Goal: Transaction & Acquisition: Purchase product/service

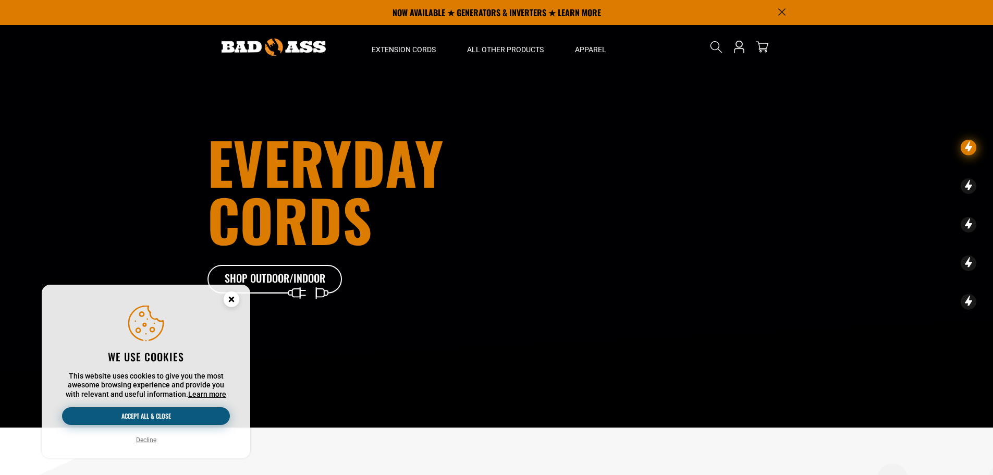
click at [181, 415] on button "Accept all & close" at bounding box center [146, 416] width 168 height 18
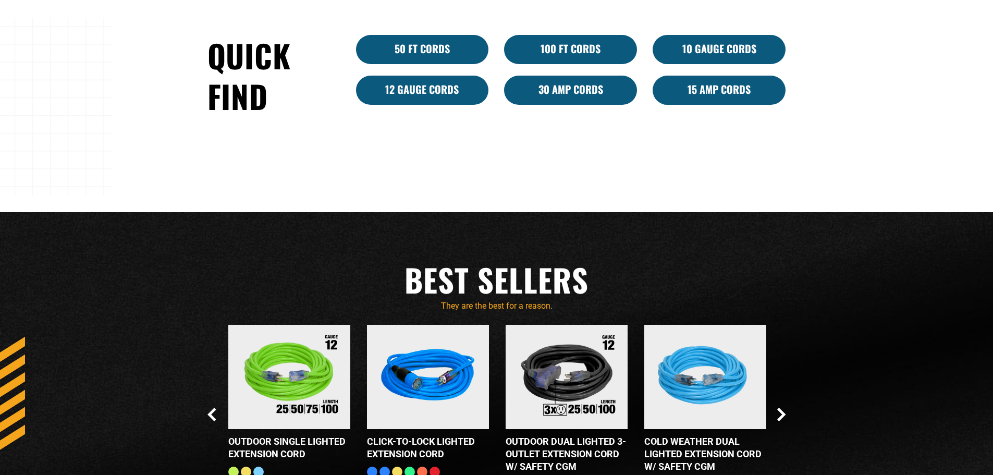
scroll to position [1095, 0]
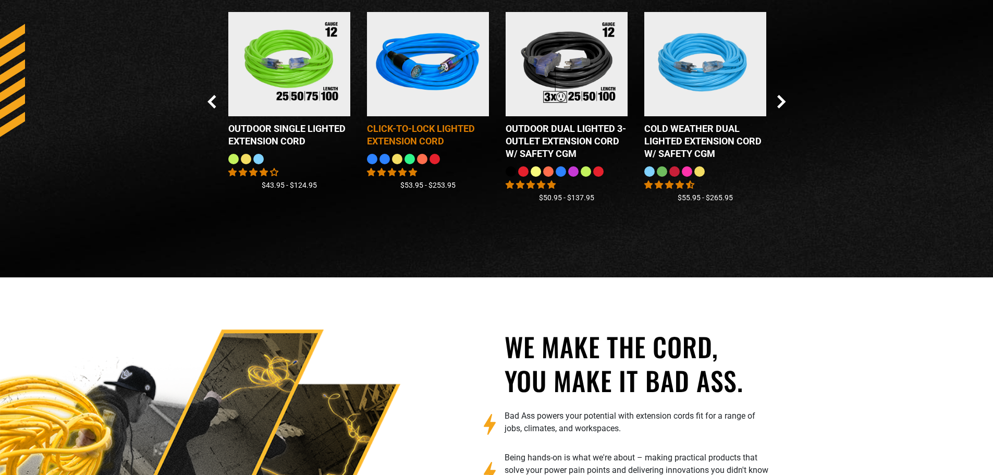
click at [413, 128] on div "Click-to-Lock Lighted Extension Cord" at bounding box center [428, 135] width 122 height 25
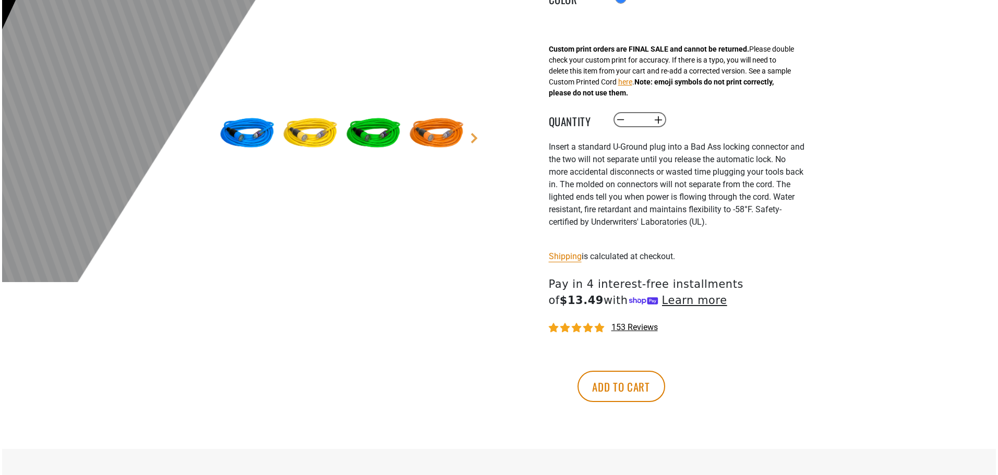
scroll to position [365, 0]
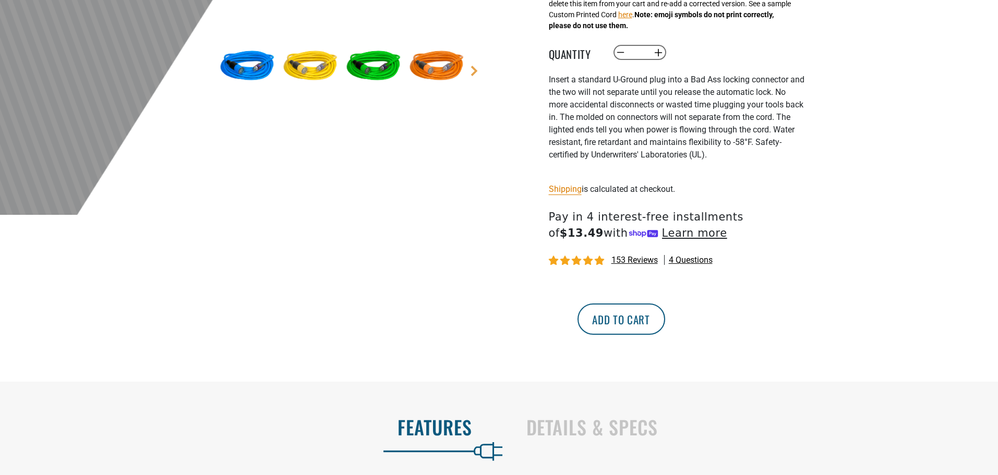
click at [665, 317] on button "Add to cart" at bounding box center [621, 318] width 88 height 31
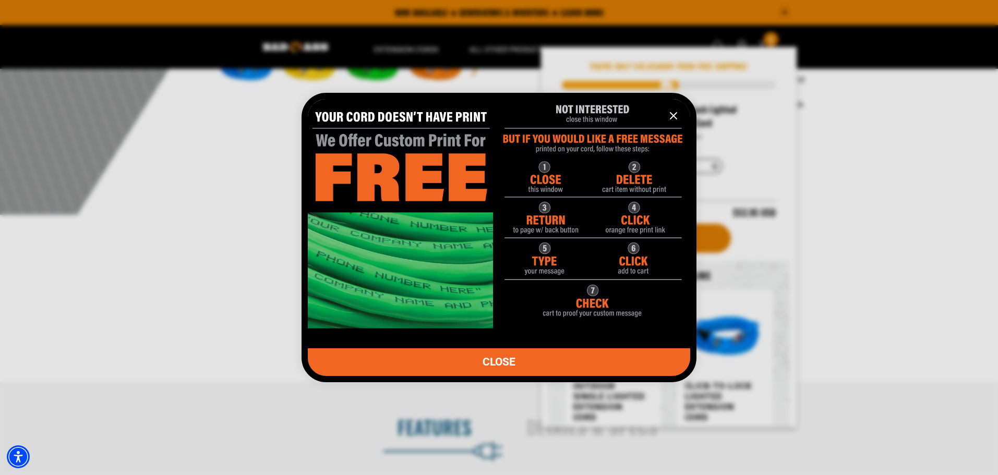
click at [680, 115] on button "information" at bounding box center [673, 115] width 21 height 21
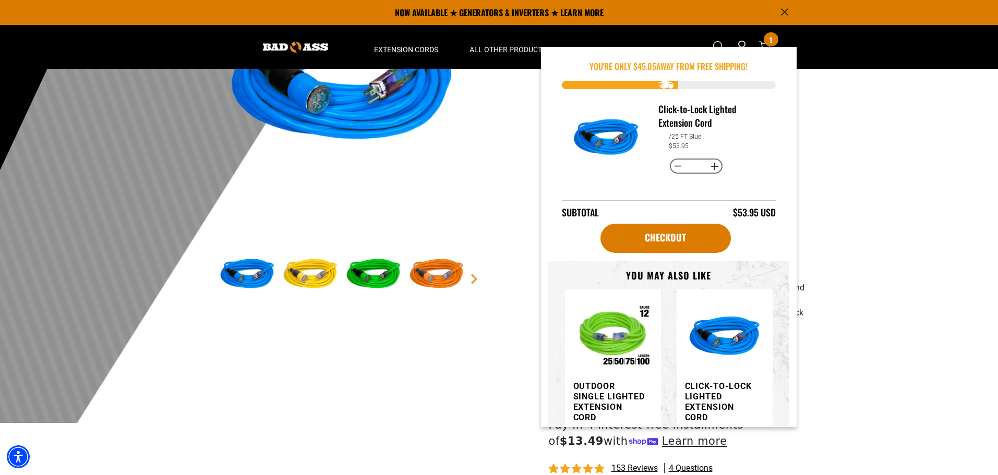
scroll to position [156, 0]
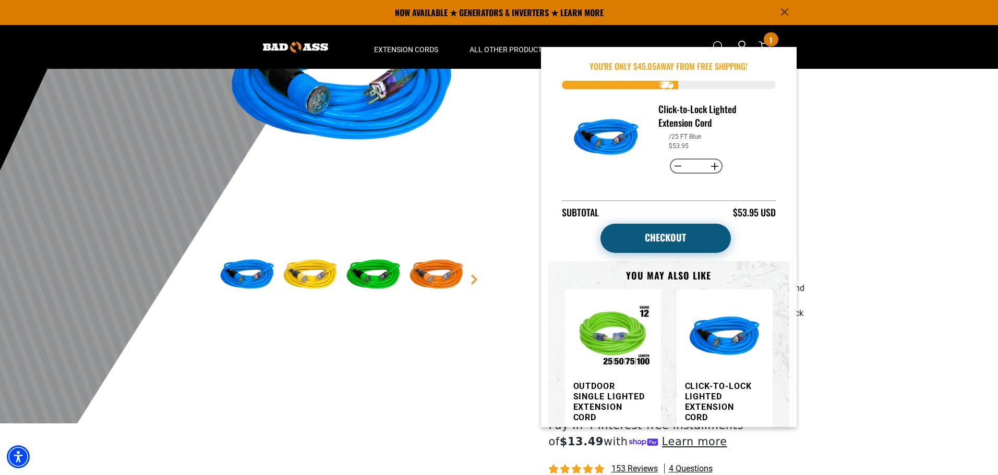
click at [651, 229] on link "Checkout" at bounding box center [665, 238] width 130 height 29
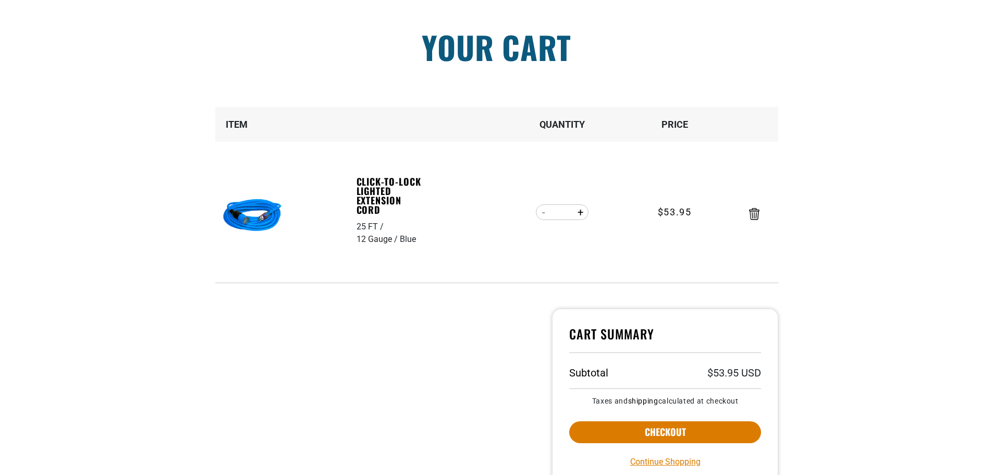
scroll to position [209, 0]
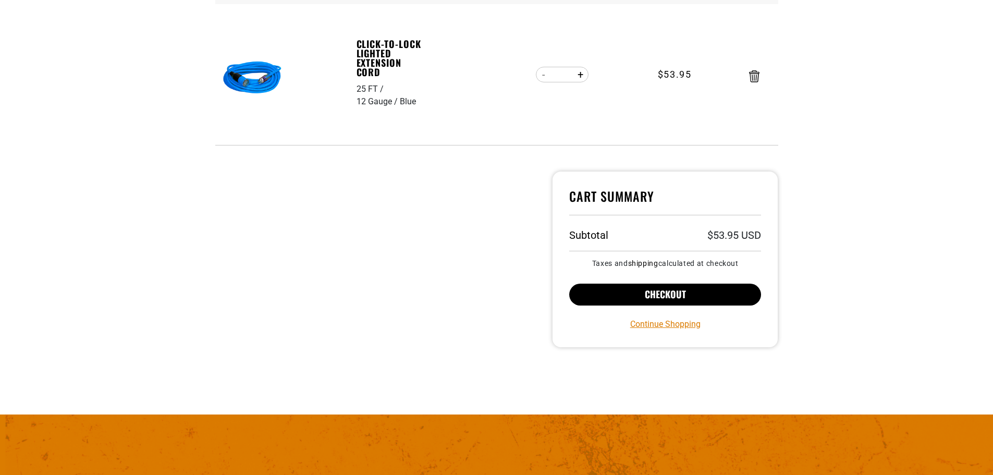
click at [684, 298] on button "Checkout" at bounding box center [665, 295] width 192 height 22
